Goal: Transaction & Acquisition: Download file/media

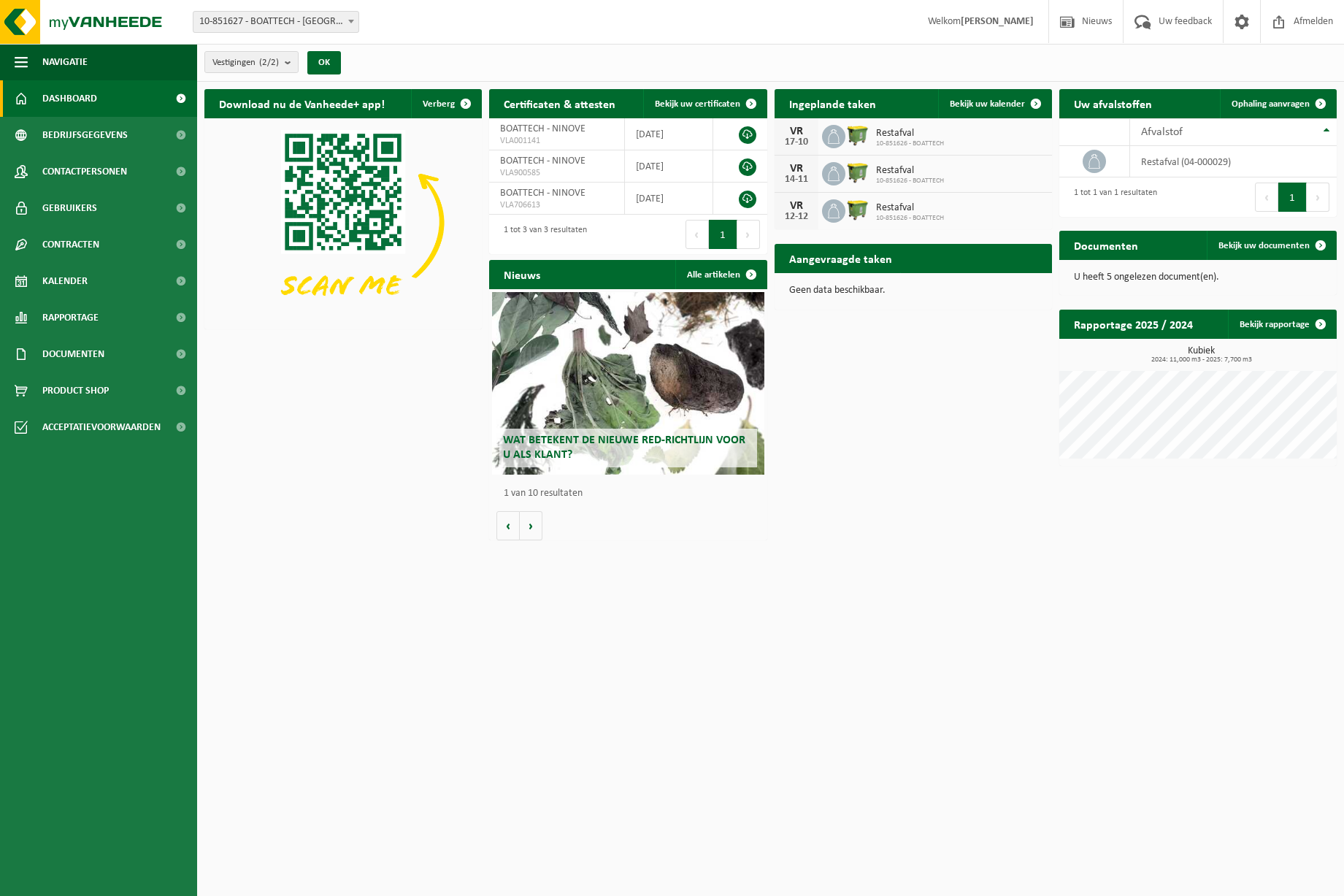
click at [56, 97] on span "Dashboard" at bounding box center [70, 99] width 55 height 36
click at [56, 357] on span "Documenten" at bounding box center [74, 354] width 62 height 36
click at [65, 395] on span "Facturen" at bounding box center [64, 391] width 39 height 28
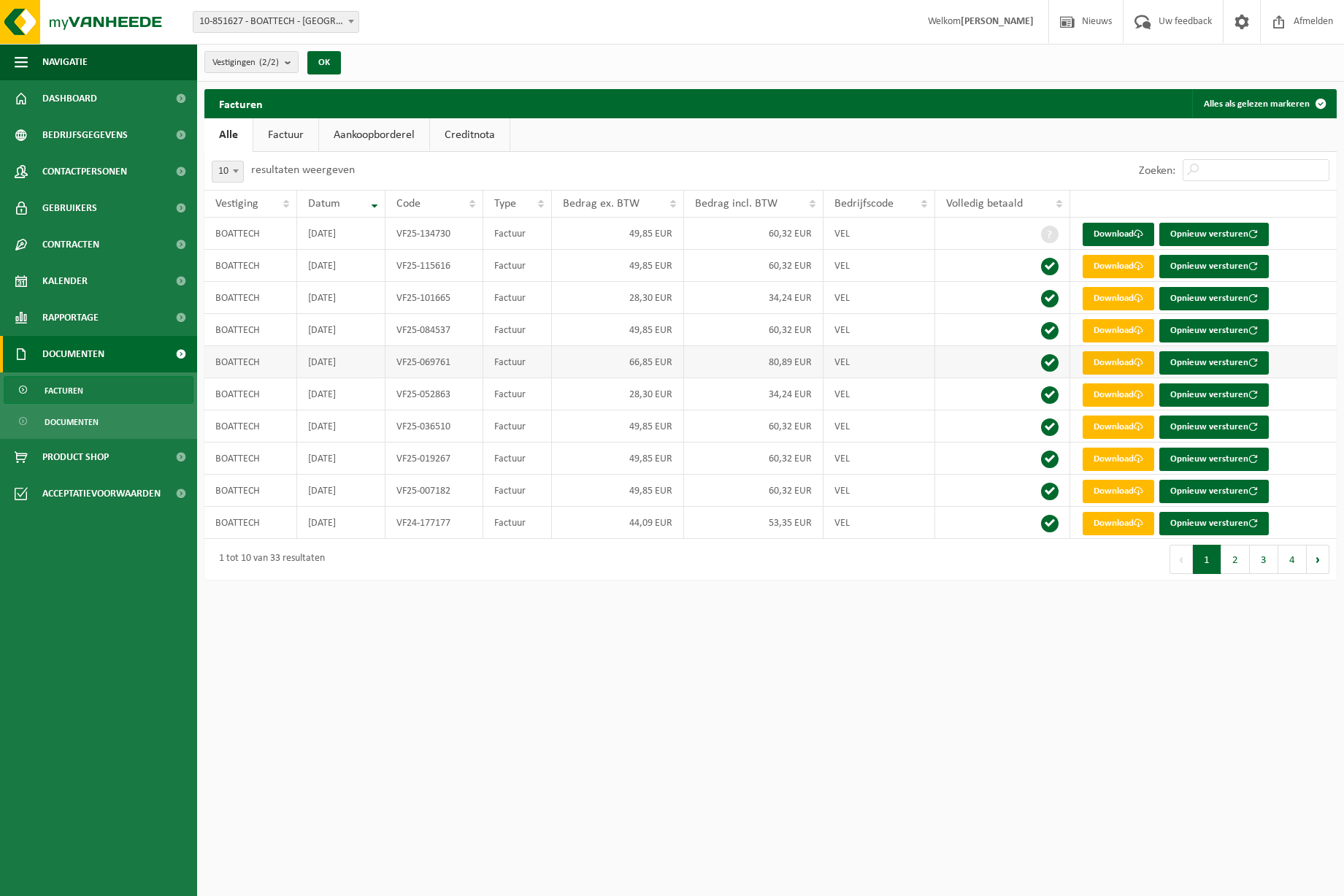
scroll to position [2, 1]
click at [1117, 360] on link "Download" at bounding box center [1118, 363] width 71 height 23
